Goal: Transaction & Acquisition: Purchase product/service

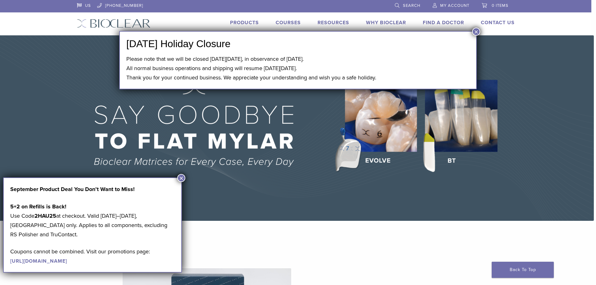
click at [476, 34] on button "×" at bounding box center [476, 32] width 8 height 8
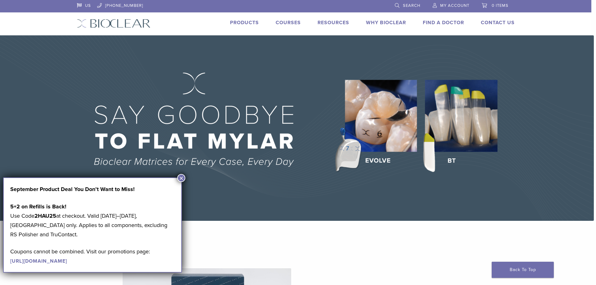
click at [250, 21] on link "Products" at bounding box center [244, 23] width 29 height 6
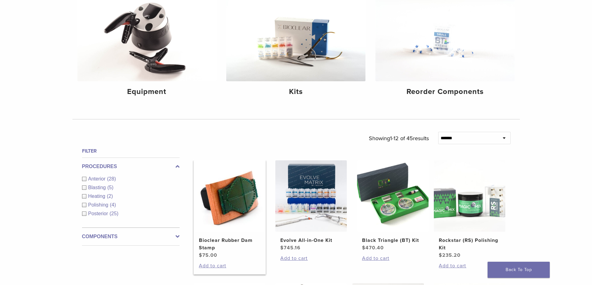
scroll to position [124, 0]
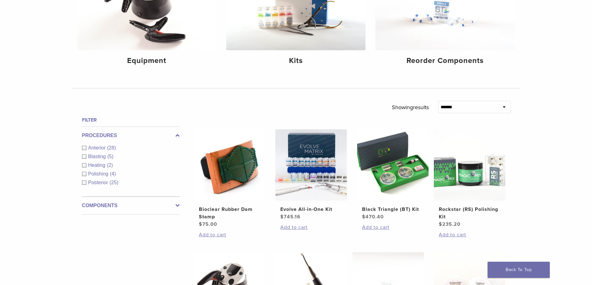
click at [109, 136] on label "Procedures" at bounding box center [131, 135] width 98 height 7
click at [106, 154] on label "Components" at bounding box center [131, 153] width 98 height 7
click at [84, 185] on div "Matrix Bands (9)" at bounding box center [131, 183] width 98 height 7
click at [84, 191] on div "Components Equipment (5) Instruments (13) Matrix Bands (9) Matrix Systems (3) O…" at bounding box center [131, 184] width 98 height 79
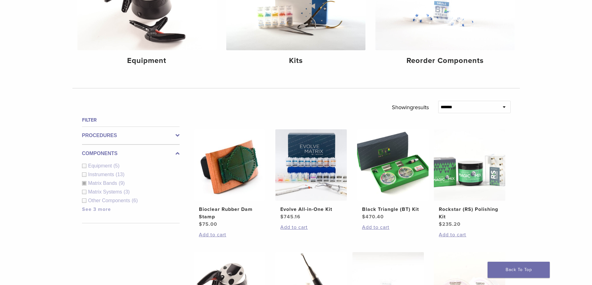
click at [83, 199] on div "Components Equipment (5) Instruments (13) Matrix Bands (9) Matrix Systems (3) O…" at bounding box center [131, 184] width 98 height 79
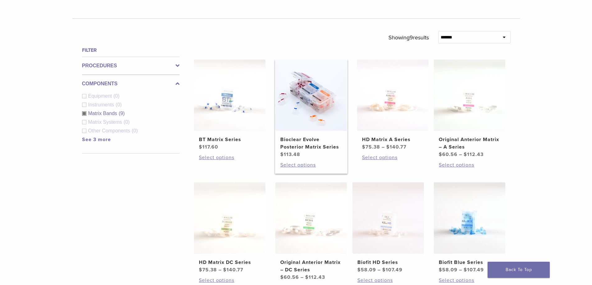
scroll to position [186, 0]
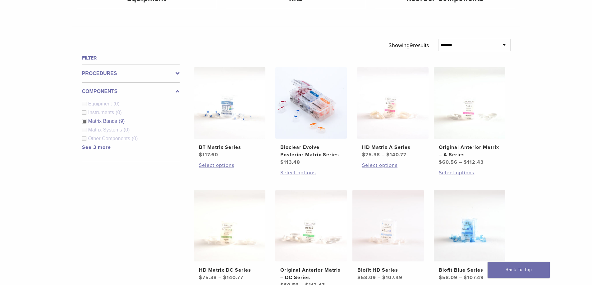
click at [86, 129] on div "Matrix Systems (0)" at bounding box center [131, 129] width 98 height 7
click at [86, 130] on div "Matrix Systems (0)" at bounding box center [131, 129] width 98 height 7
click at [83, 130] on div "Matrix Systems (0)" at bounding box center [131, 129] width 98 height 7
click at [85, 121] on div "Matrix Bands (9)" at bounding box center [131, 121] width 98 height 7
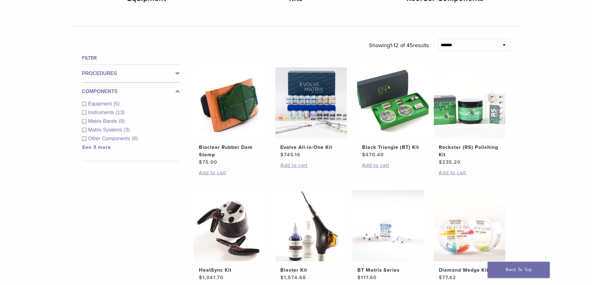
click at [83, 129] on div "Matrix Systems (3)" at bounding box center [131, 129] width 98 height 7
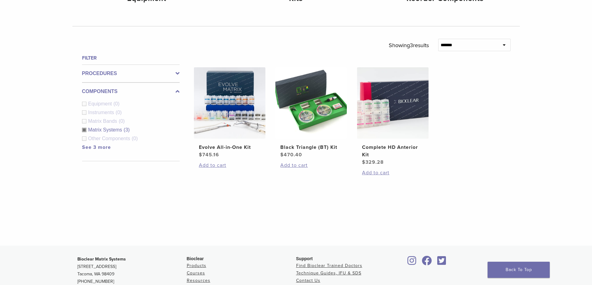
click at [83, 128] on div "Matrix Systems (3)" at bounding box center [131, 129] width 98 height 7
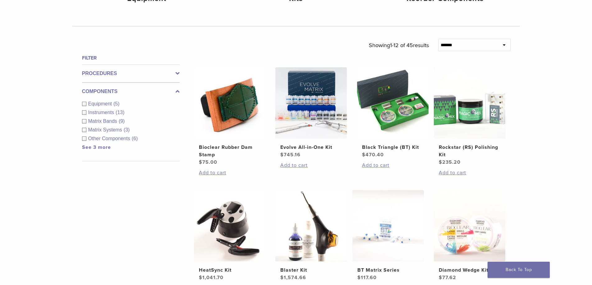
click at [83, 139] on div "Other Components (6)" at bounding box center [131, 138] width 98 height 7
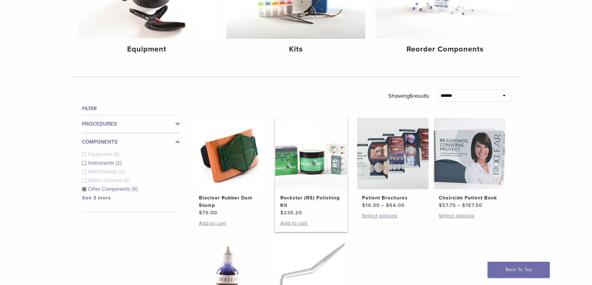
scroll to position [124, 0]
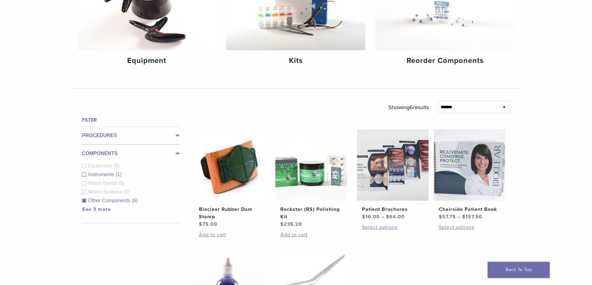
click at [108, 137] on label "Procedures" at bounding box center [131, 135] width 98 height 7
click at [107, 129] on div "Procedures Anterior (2) Blasting (1) Heating (0) Polishing (1) Posterior (3)" at bounding box center [131, 162] width 98 height 70
click at [109, 123] on h4 "Filter" at bounding box center [131, 119] width 98 height 7
click at [87, 117] on h4 "Filter" at bounding box center [131, 119] width 98 height 7
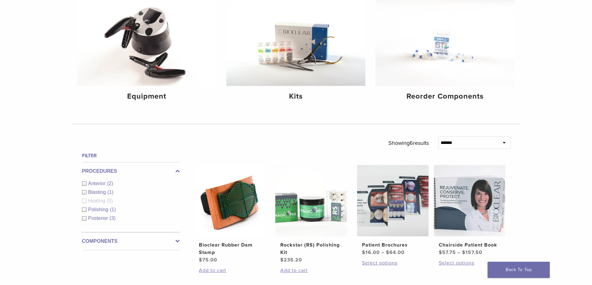
scroll to position [0, 0]
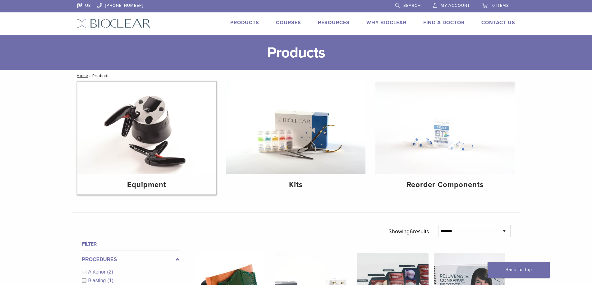
click at [138, 145] on img at bounding box center [146, 128] width 139 height 93
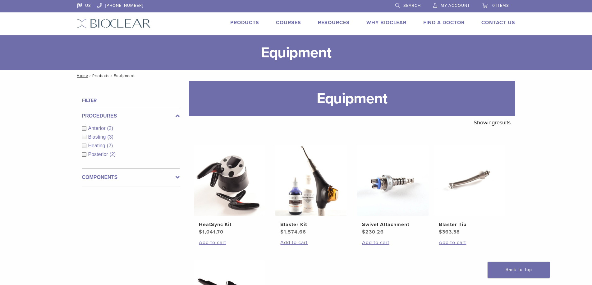
click at [100, 76] on link "Products" at bounding box center [100, 76] width 17 height 4
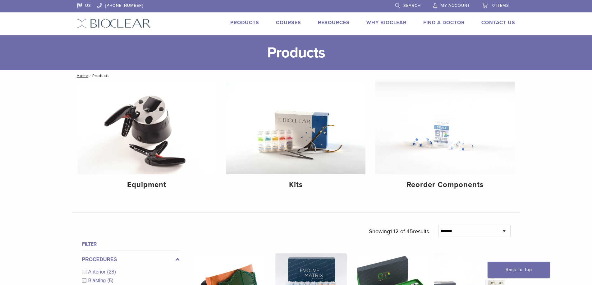
click at [336, 139] on img at bounding box center [295, 128] width 139 height 93
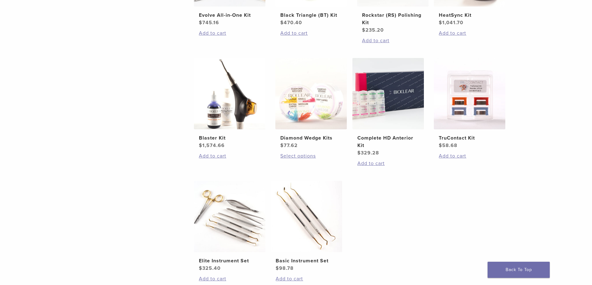
scroll to position [217, 0]
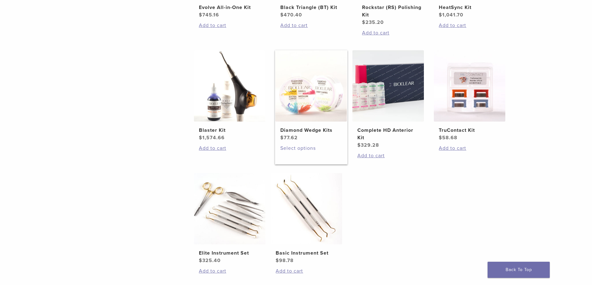
click at [296, 147] on link "Select options" at bounding box center [311, 148] width 62 height 7
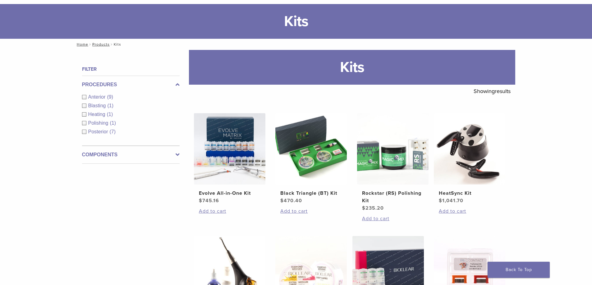
scroll to position [31, 0]
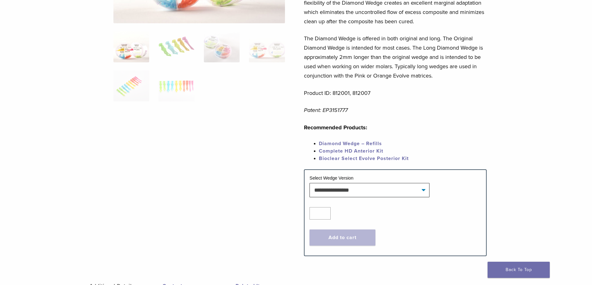
scroll to position [155, 0]
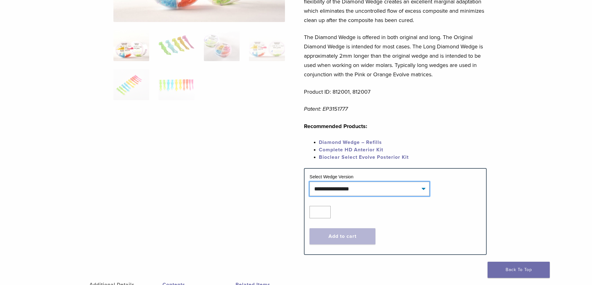
click at [393, 188] on select "**********" at bounding box center [369, 189] width 120 height 14
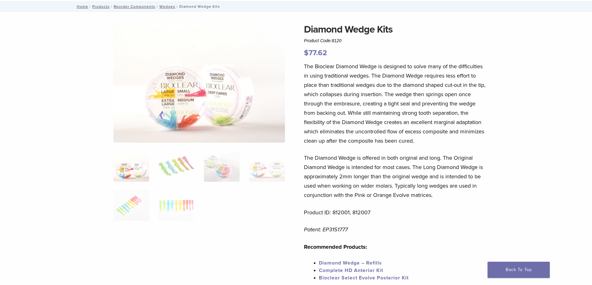
scroll to position [31, 0]
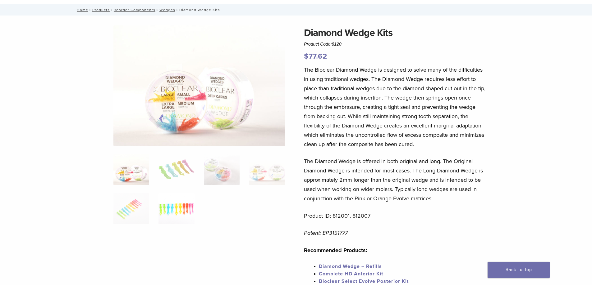
click at [179, 213] on img at bounding box center [176, 209] width 36 height 31
